Goal: Find specific fact

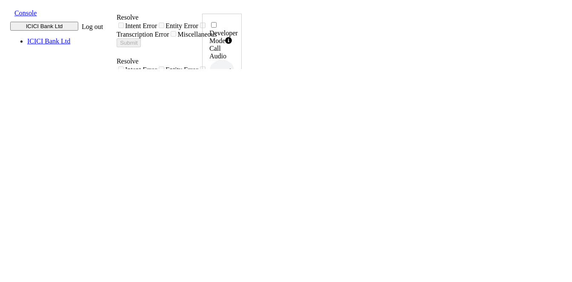
click at [234, 202] on h6 "7893332223" at bounding box center [221, 204] width 25 height 5
copy h6 "7893332223"
drag, startPoint x: 147, startPoint y: 93, endPoint x: 265, endPoint y: 101, distance: 118.1
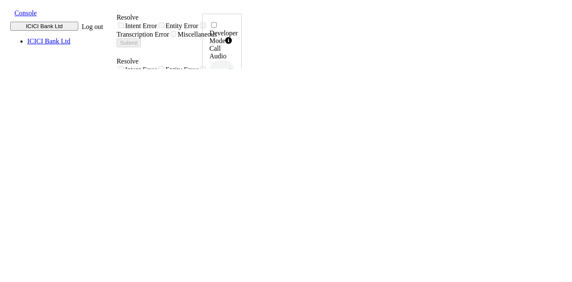
copy div "भरे समय उनकी उम्र में अकाउंट"
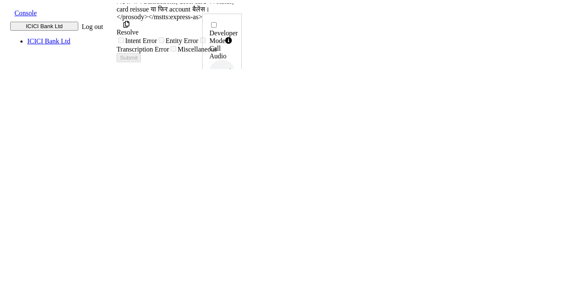
scroll to position [498, 0]
